Goal: Information Seeking & Learning: Learn about a topic

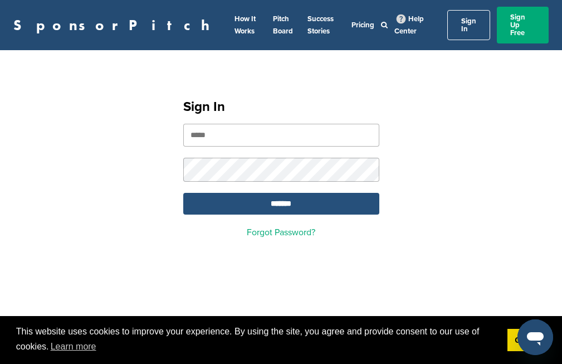
type input "**********"
click at [289, 193] on input "*******" at bounding box center [281, 204] width 196 height 22
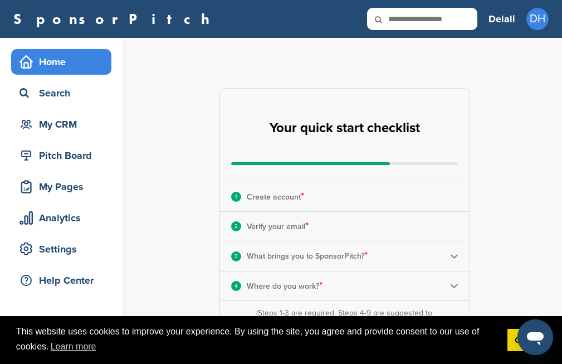
click at [240, 200] on div "1" at bounding box center [236, 197] width 10 height 10
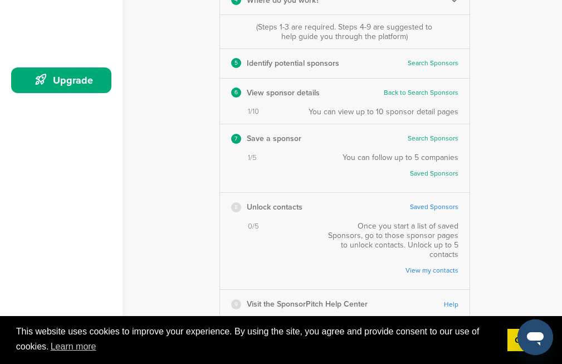
scroll to position [288, 0]
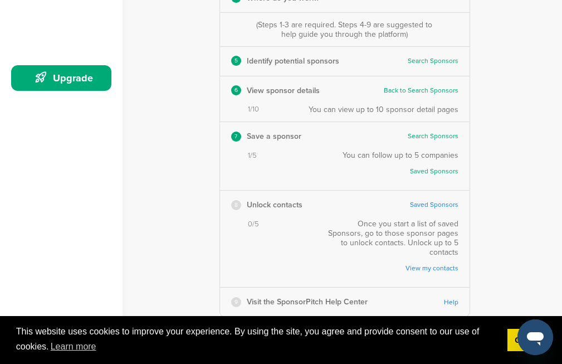
click at [436, 202] on link "Saved Sponsors" at bounding box center [434, 205] width 48 height 8
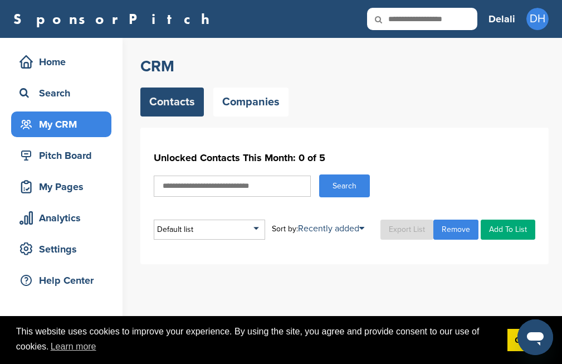
click at [220, 192] on input "text" at bounding box center [232, 186] width 157 height 21
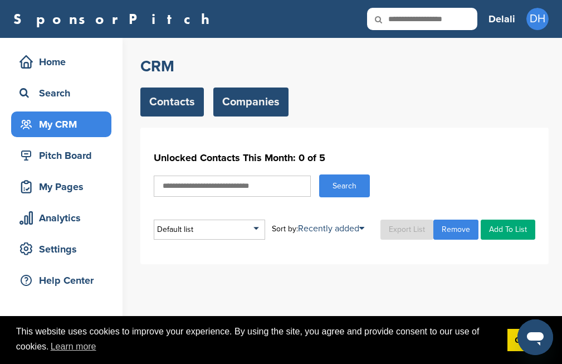
click at [246, 99] on link "Companies" at bounding box center [250, 102] width 75 height 29
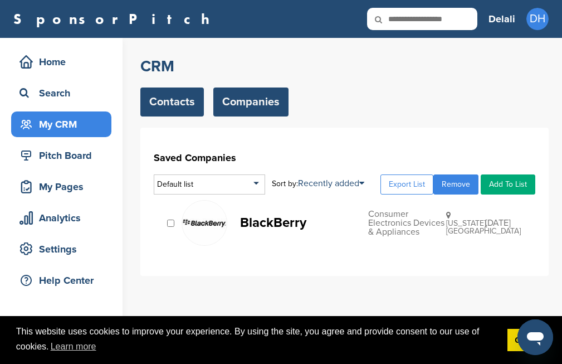
click at [169, 100] on link "Contacts" at bounding box center [172, 102] width 64 height 29
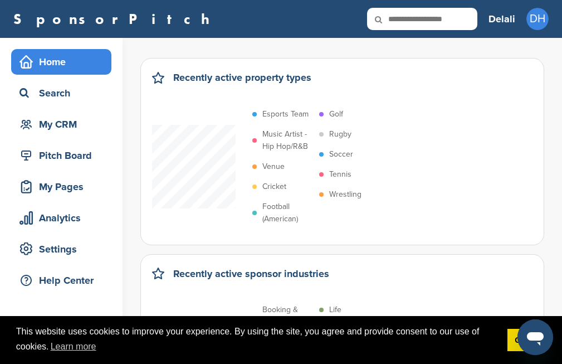
click at [64, 63] on div "Home" at bounding box center [64, 62] width 95 height 20
click at [64, 15] on link "SponsorPitch" at bounding box center [114, 19] width 203 height 14
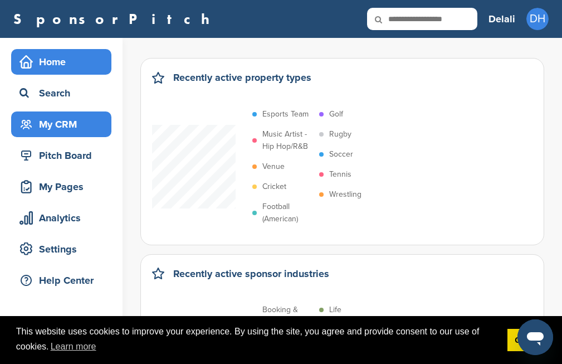
click at [47, 126] on div "My CRM" at bounding box center [64, 124] width 95 height 20
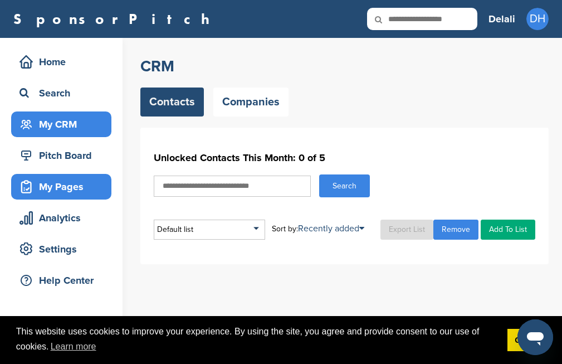
click at [52, 191] on div "My Pages" at bounding box center [64, 187] width 95 height 20
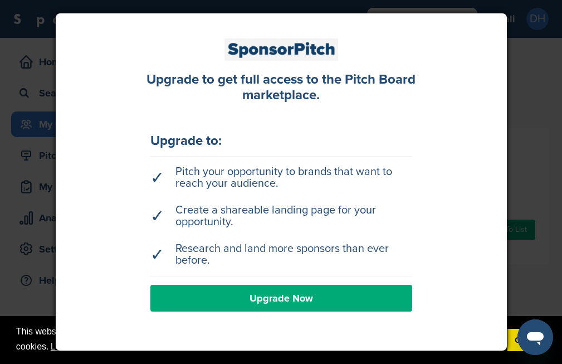
click at [518, 86] on div at bounding box center [281, 182] width 562 height 364
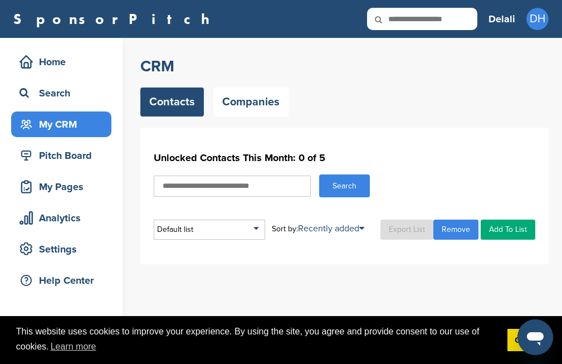
click at [457, 15] on input "text" at bounding box center [422, 19] width 110 height 22
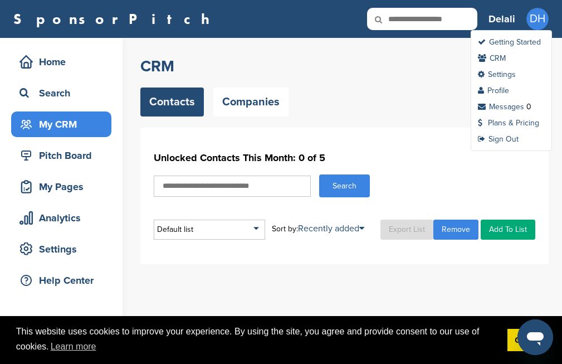
click at [543, 16] on span "DH" at bounding box center [538, 19] width 22 height 22
click at [522, 37] on link "Getting Started" at bounding box center [509, 41] width 63 height 9
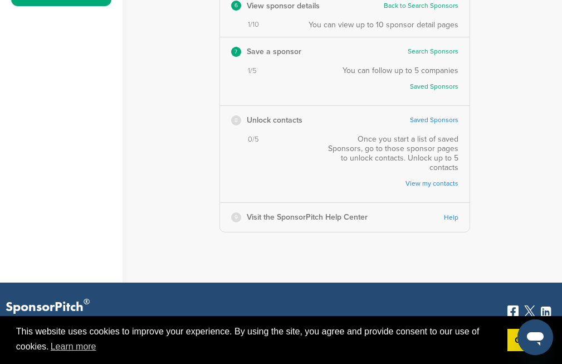
scroll to position [372, 0]
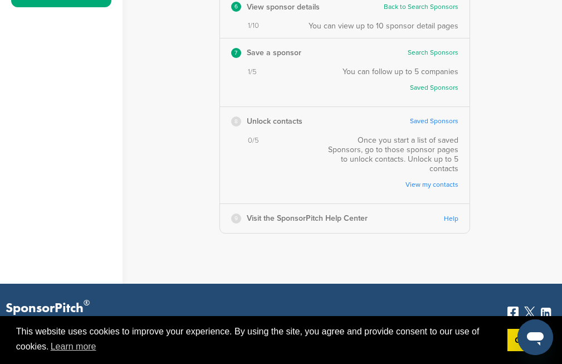
click at [434, 181] on link "View my contacts" at bounding box center [396, 185] width 126 height 8
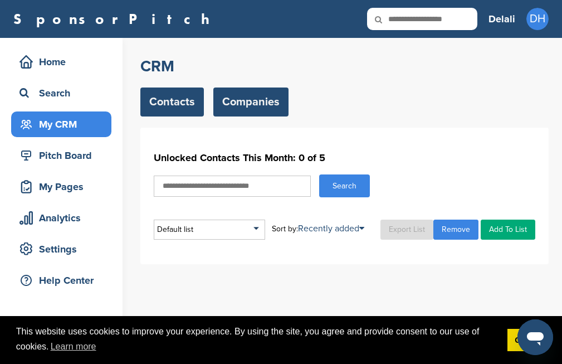
click at [249, 104] on link "Companies" at bounding box center [250, 102] width 75 height 29
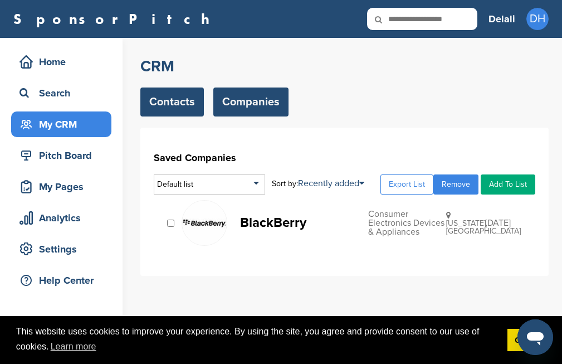
click at [155, 110] on link "Contacts" at bounding box center [172, 102] width 64 height 29
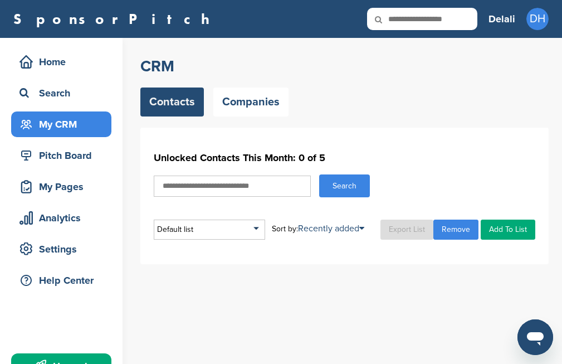
click at [420, 20] on input "text" at bounding box center [422, 19] width 110 height 22
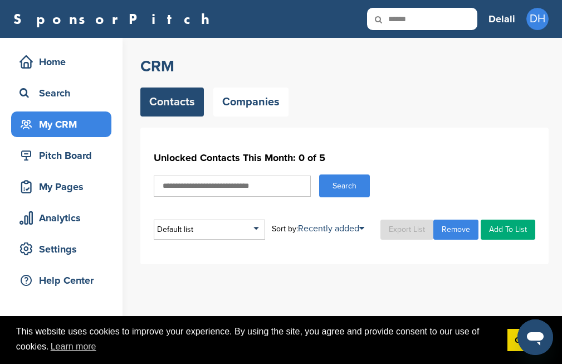
type input "******"
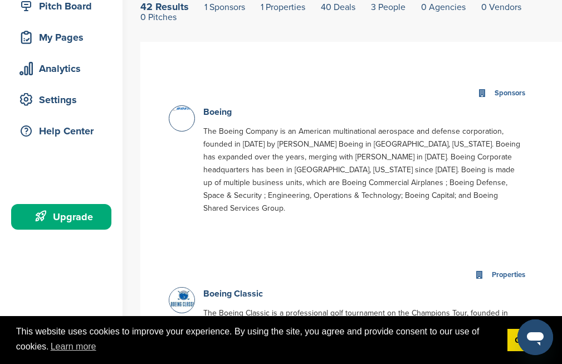
scroll to position [158, 0]
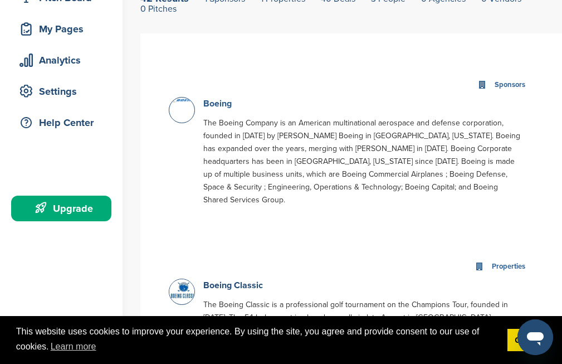
click at [223, 102] on link "Boeing" at bounding box center [217, 103] width 28 height 11
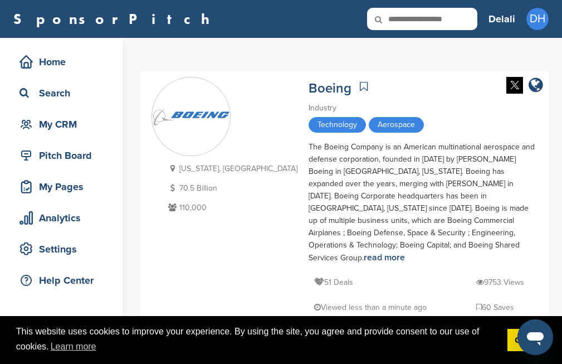
click at [360, 88] on icon at bounding box center [364, 86] width 8 height 11
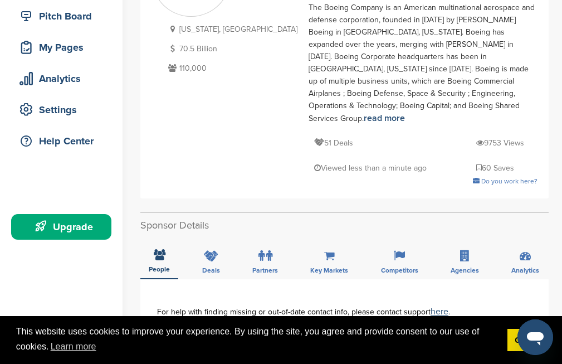
scroll to position [149, 0]
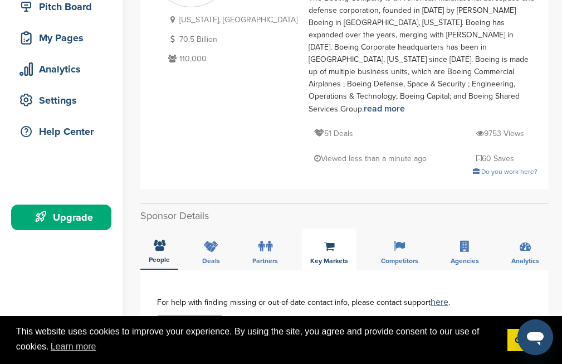
click at [328, 241] on icon at bounding box center [329, 246] width 11 height 11
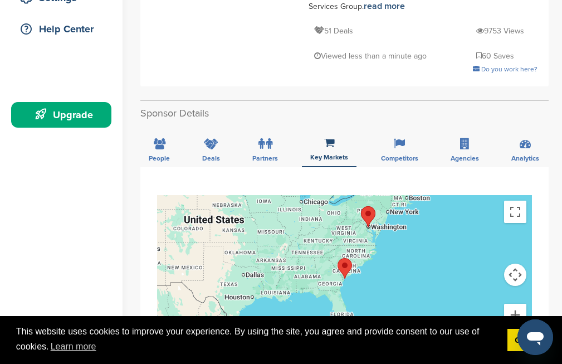
scroll to position [251, 0]
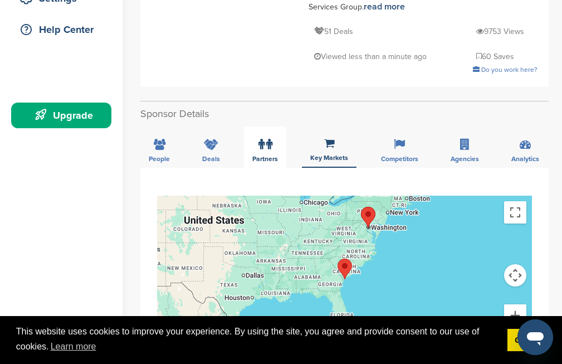
click at [273, 127] on div "Partners" at bounding box center [265, 147] width 42 height 41
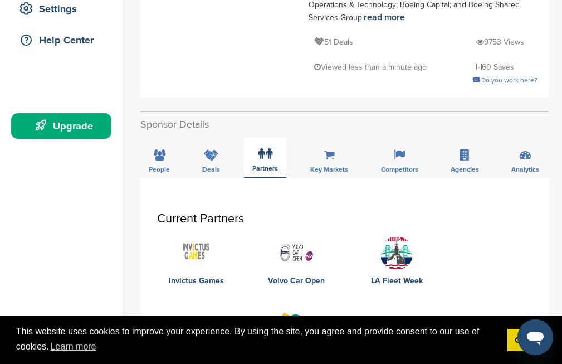
scroll to position [205, 0]
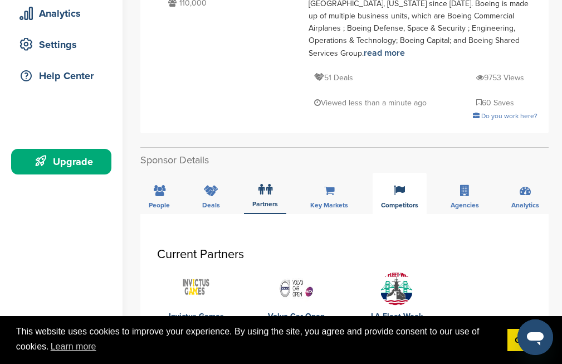
click at [412, 173] on div "Competitors" at bounding box center [400, 193] width 54 height 41
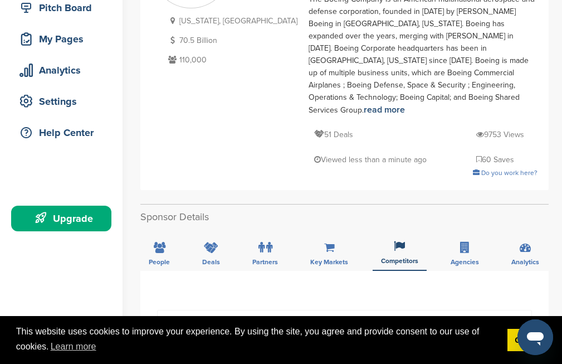
scroll to position [158, 0]
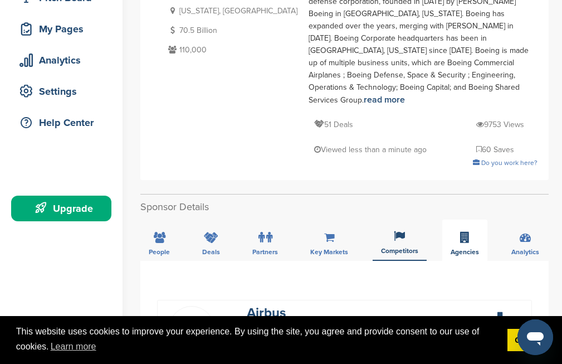
click at [470, 220] on div "Agencies" at bounding box center [465, 240] width 45 height 41
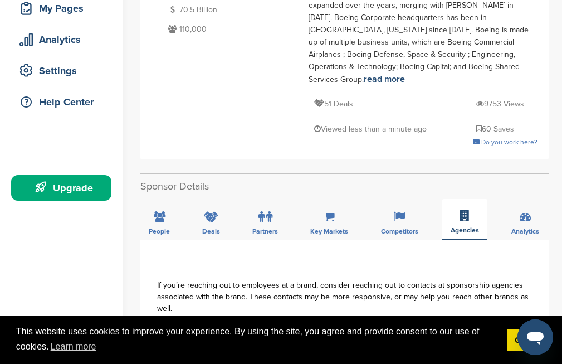
scroll to position [177, 0]
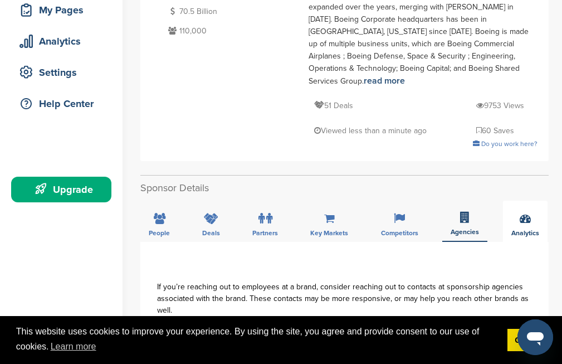
click at [519, 201] on div "Analytics" at bounding box center [525, 221] width 45 height 41
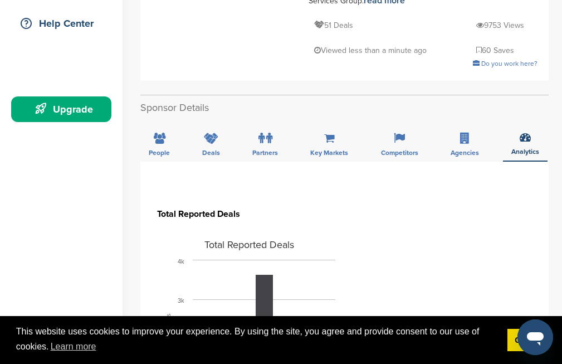
scroll to position [241, 0]
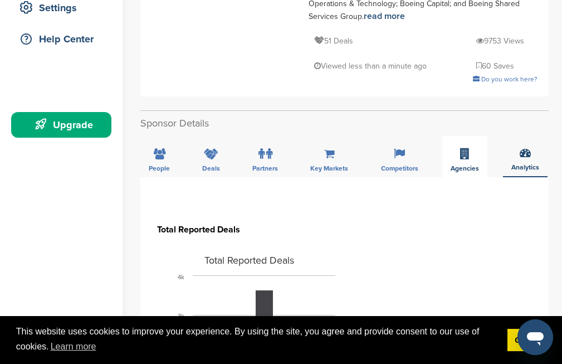
click at [459, 136] on div "Agencies" at bounding box center [465, 156] width 45 height 41
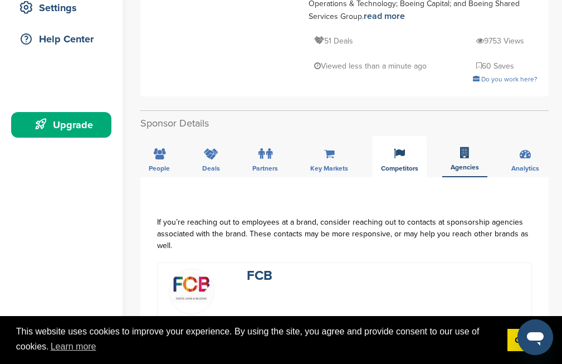
click at [394, 136] on div "Competitors" at bounding box center [400, 156] width 54 height 41
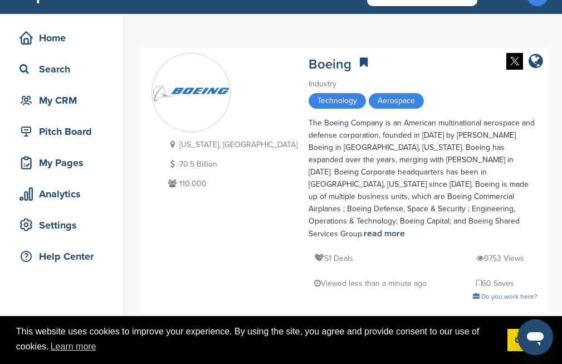
scroll to position [0, 0]
